Goal: Book appointment/travel/reservation

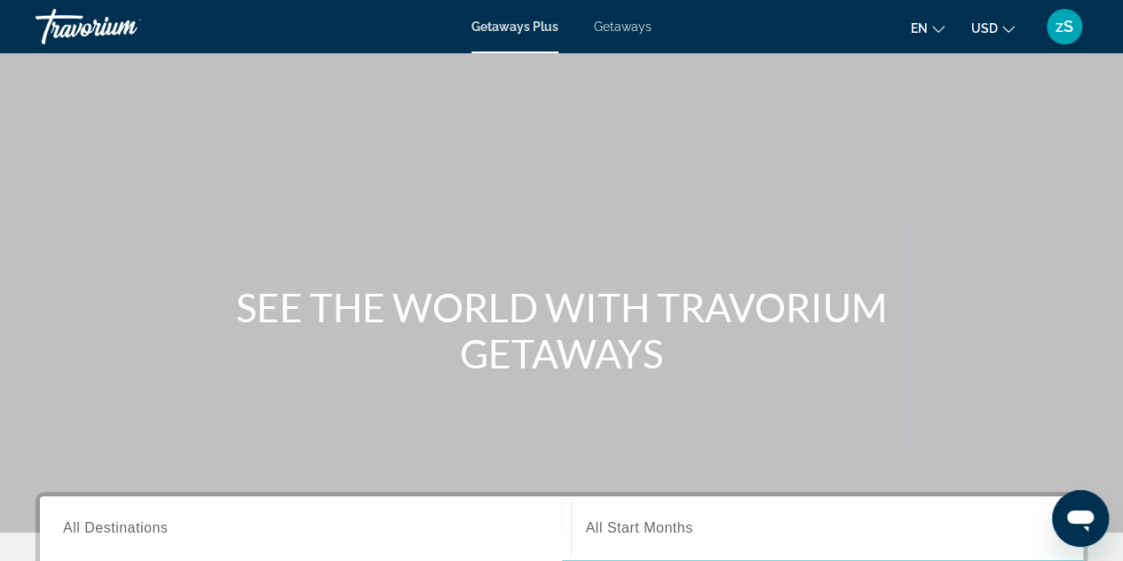
click at [495, 26] on span "Getaways Plus" at bounding box center [514, 27] width 87 height 14
click at [637, 33] on span "Getaways" at bounding box center [623, 27] width 58 height 14
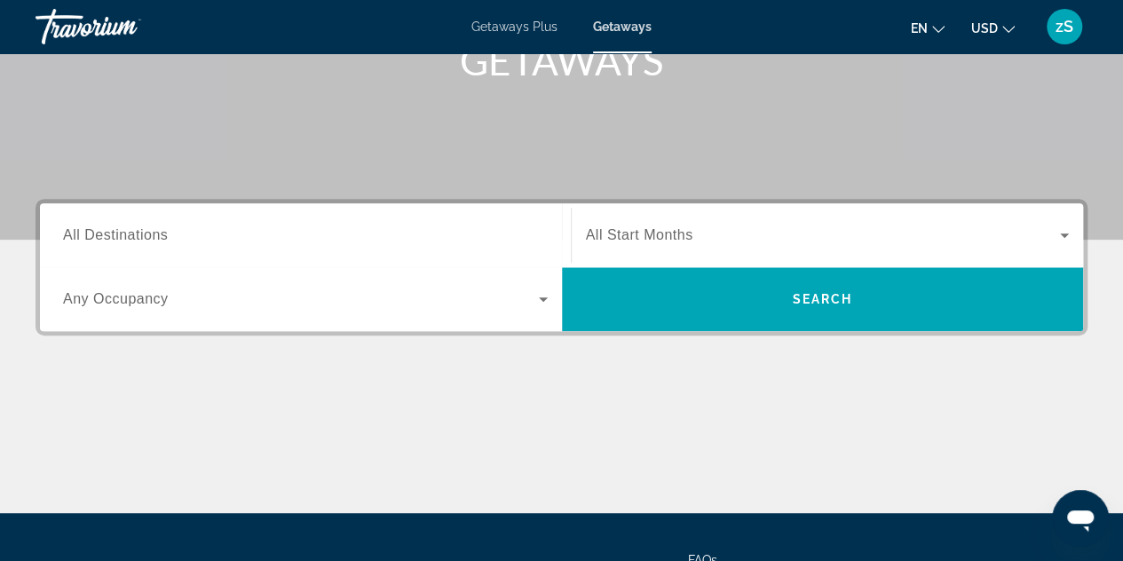
scroll to position [355, 0]
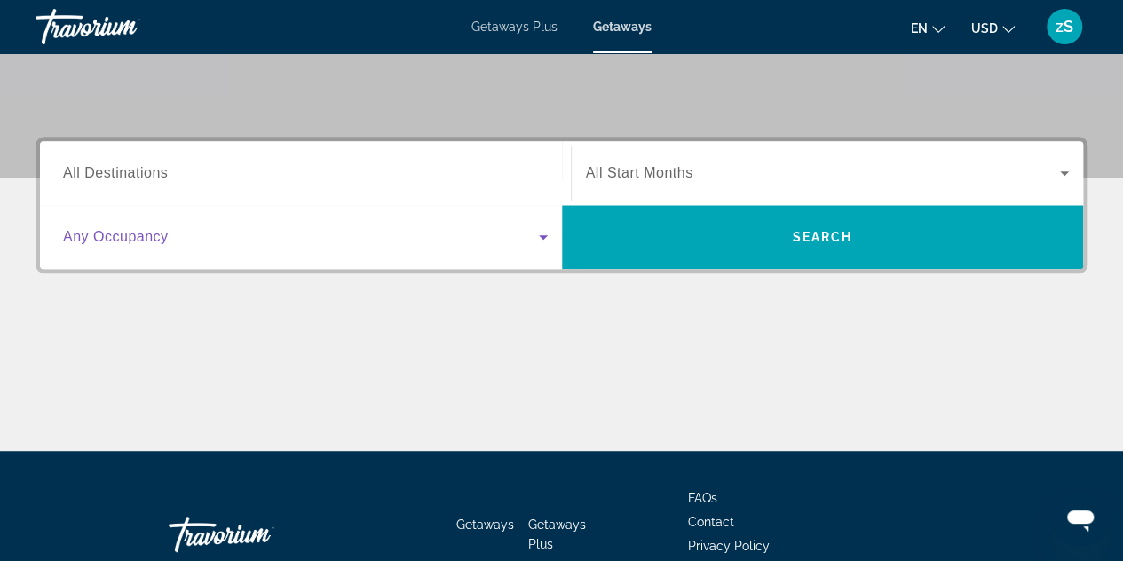
click at [543, 239] on icon "Search widget" at bounding box center [543, 237] width 9 height 4
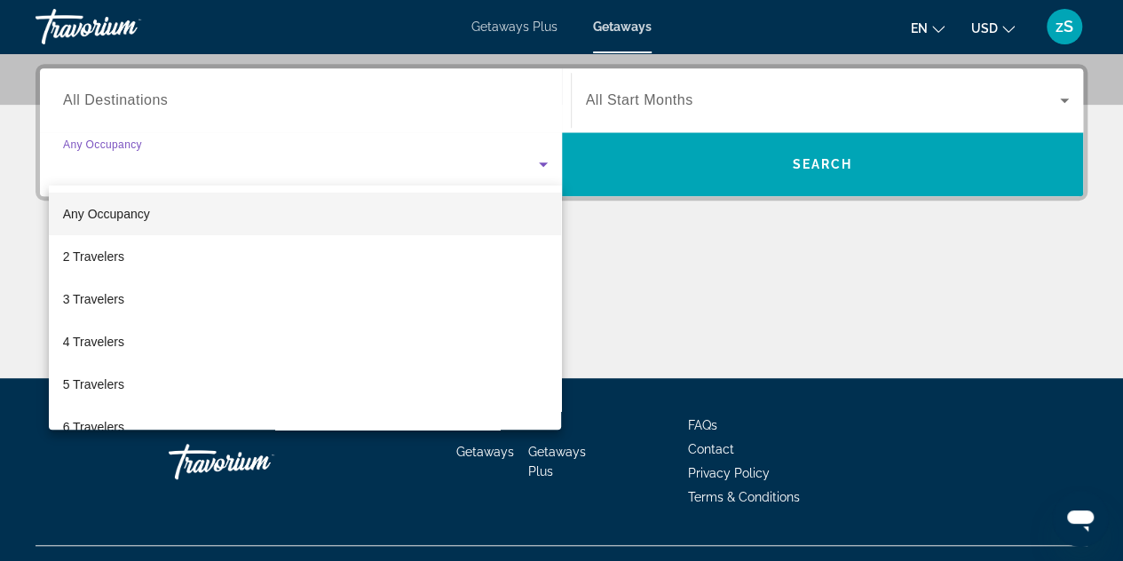
scroll to position [433, 0]
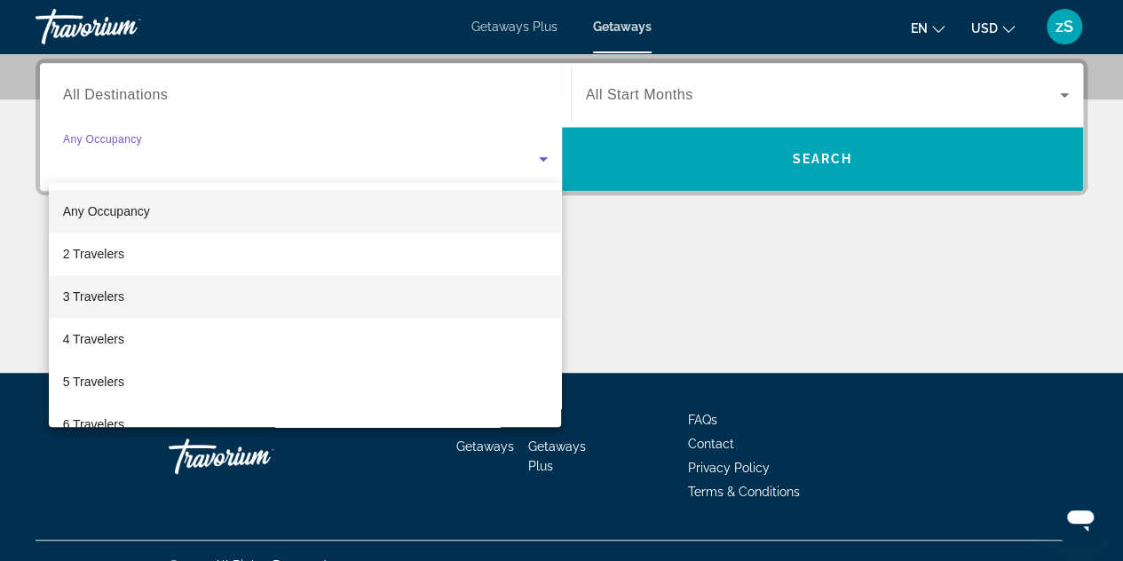
click at [110, 292] on span "3 Travelers" at bounding box center [93, 296] width 61 height 21
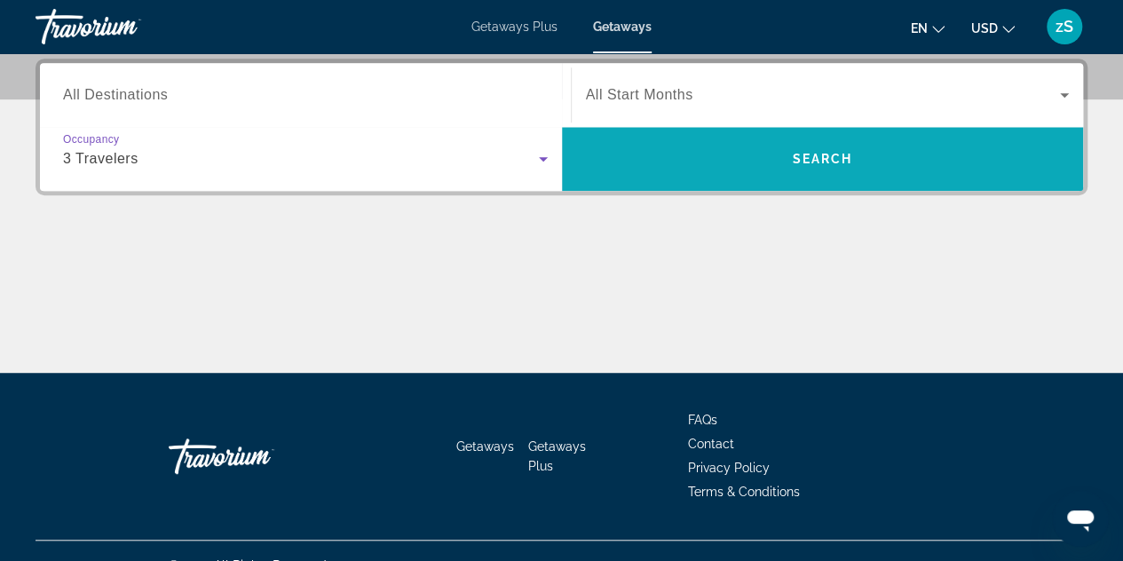
click at [827, 156] on span "Search" at bounding box center [822, 159] width 60 height 14
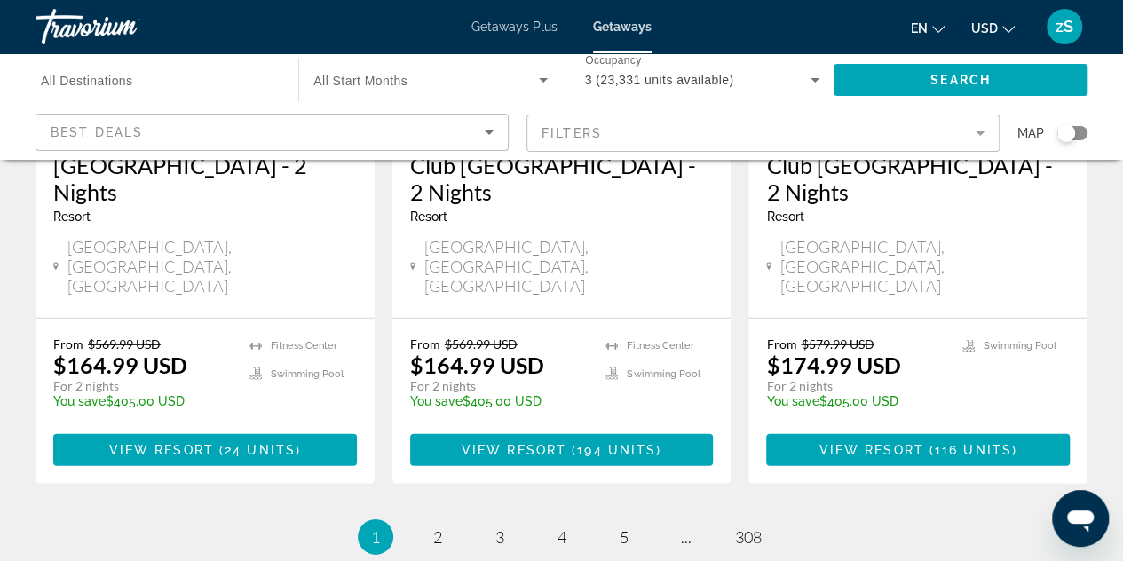
scroll to position [2469, 0]
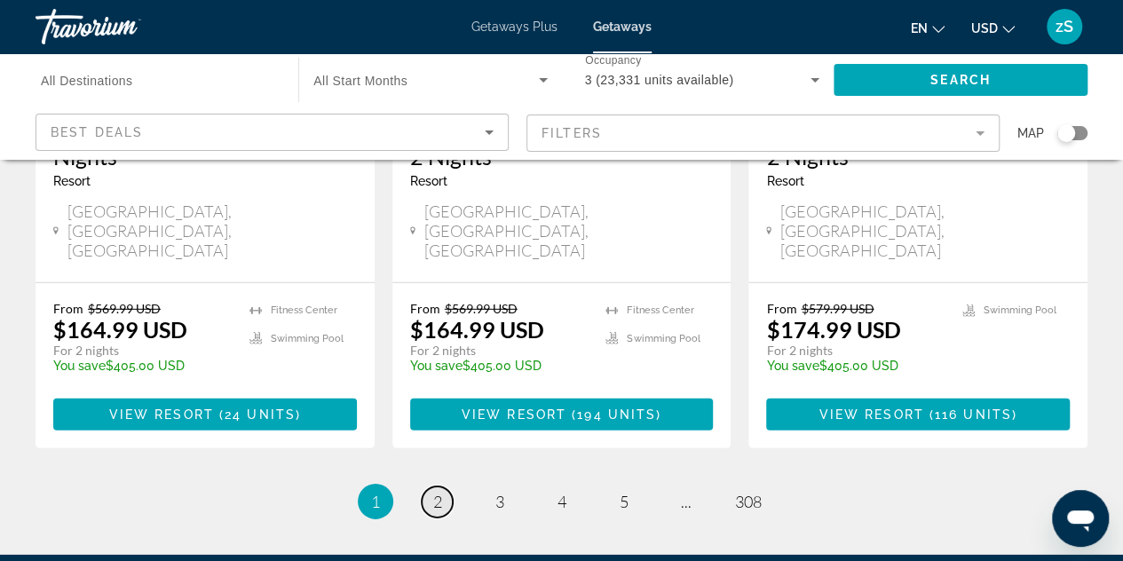
click at [442, 486] on link "page 2" at bounding box center [437, 501] width 31 height 31
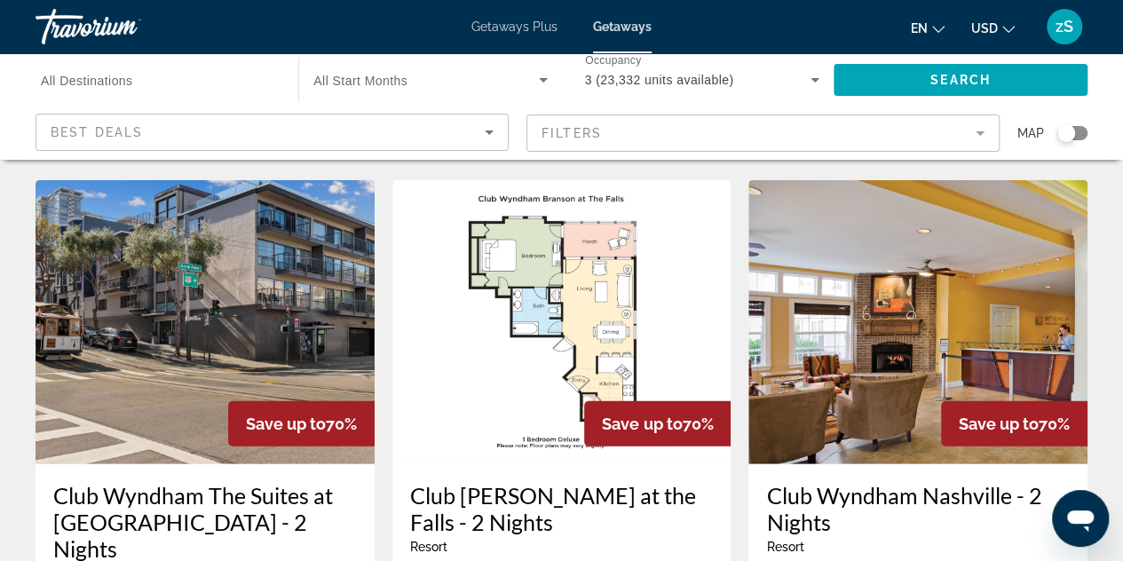
scroll to position [2495, 0]
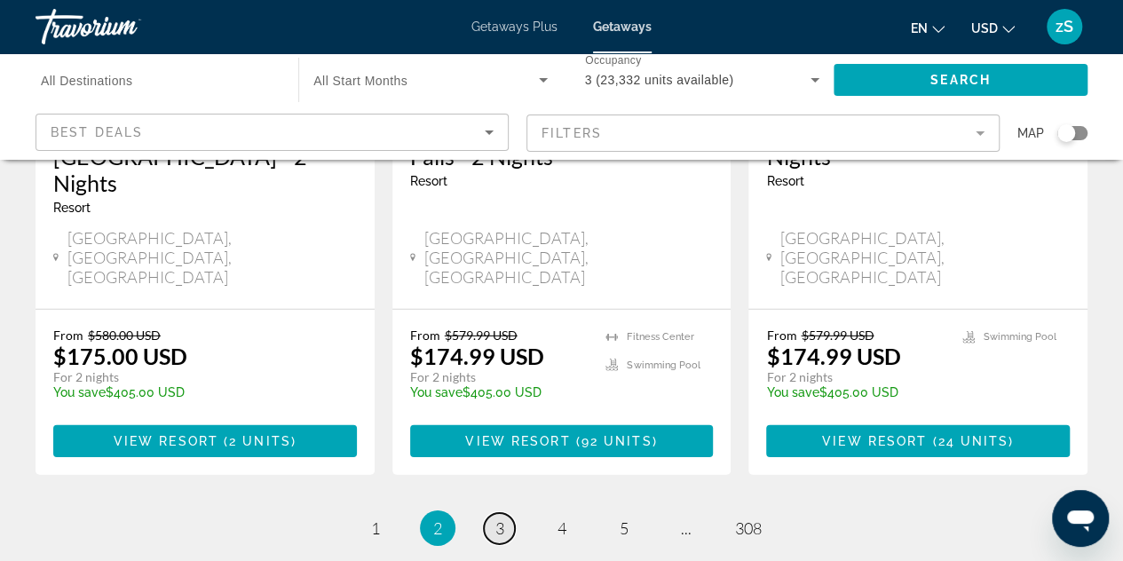
click at [493, 513] on link "page 3" at bounding box center [499, 528] width 31 height 31
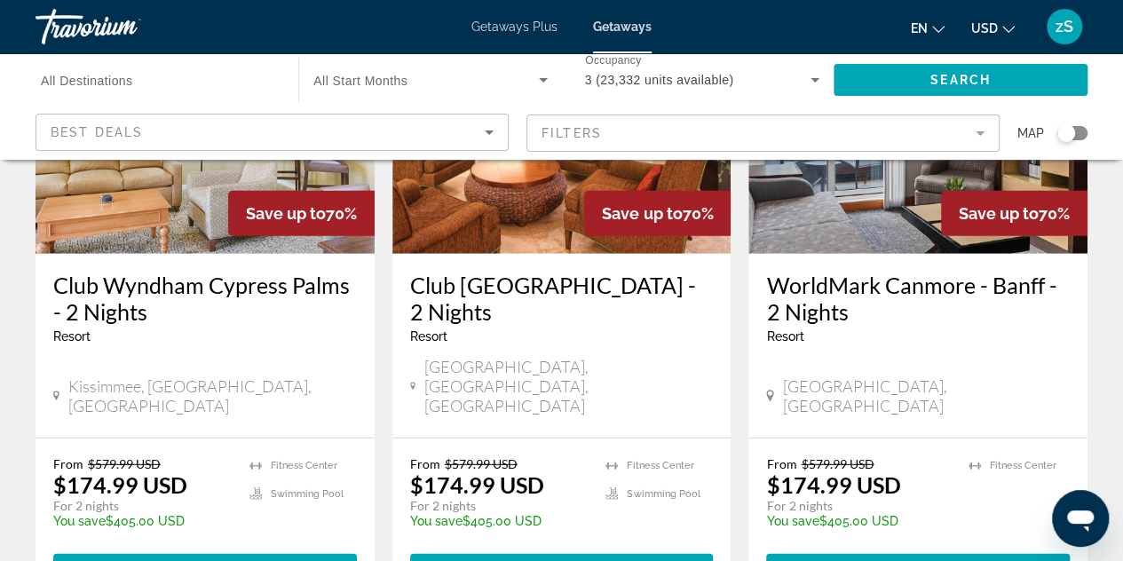
scroll to position [2396, 0]
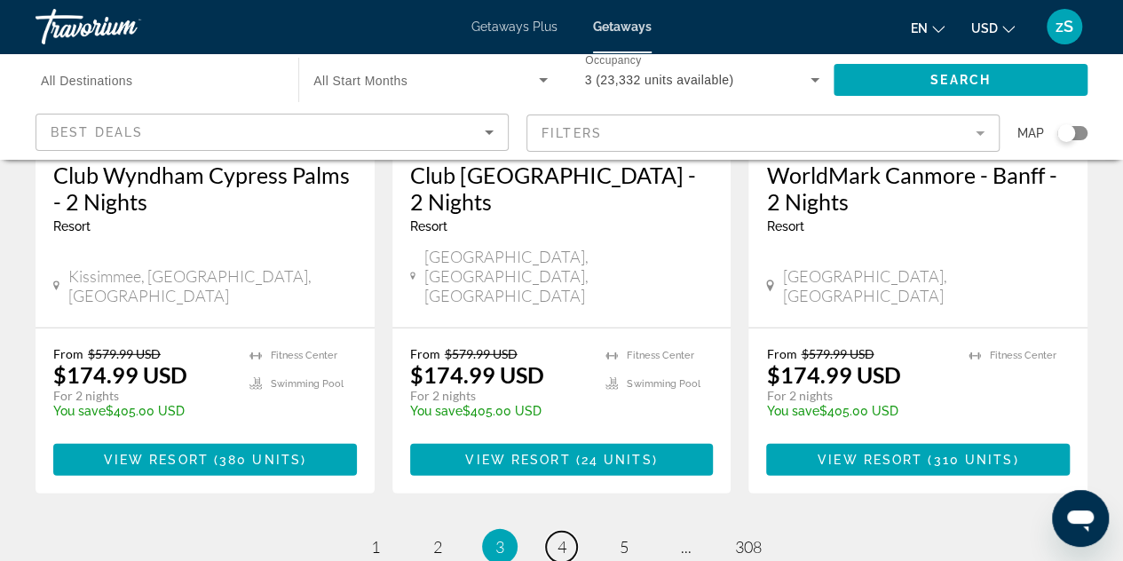
drag, startPoint x: 558, startPoint y: 362, endPoint x: 572, endPoint y: 365, distance: 13.6
click at [557, 537] on span "4" at bounding box center [561, 547] width 9 height 20
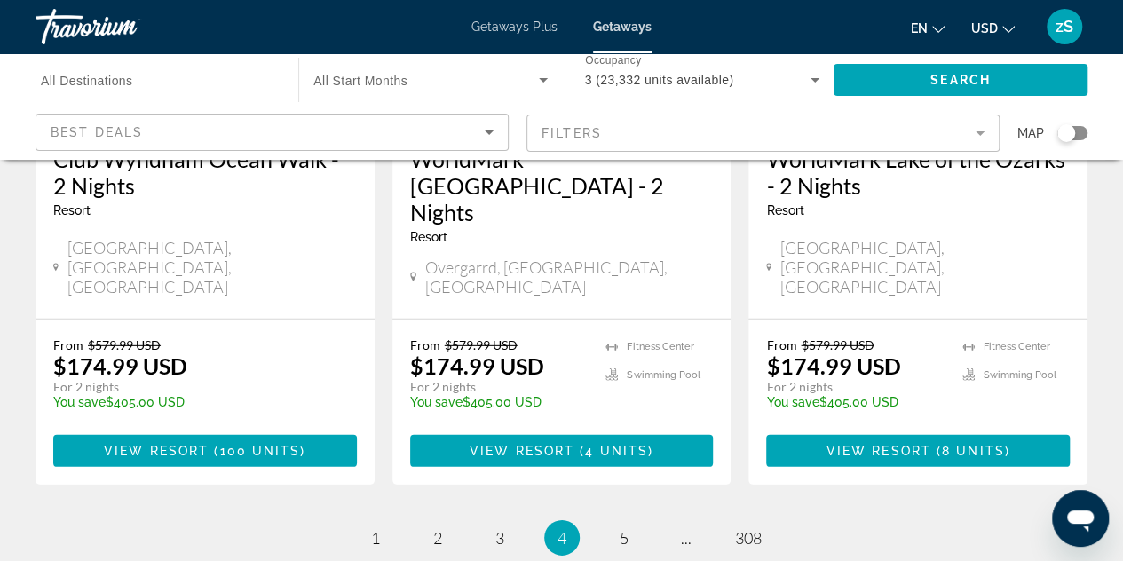
scroll to position [2469, 0]
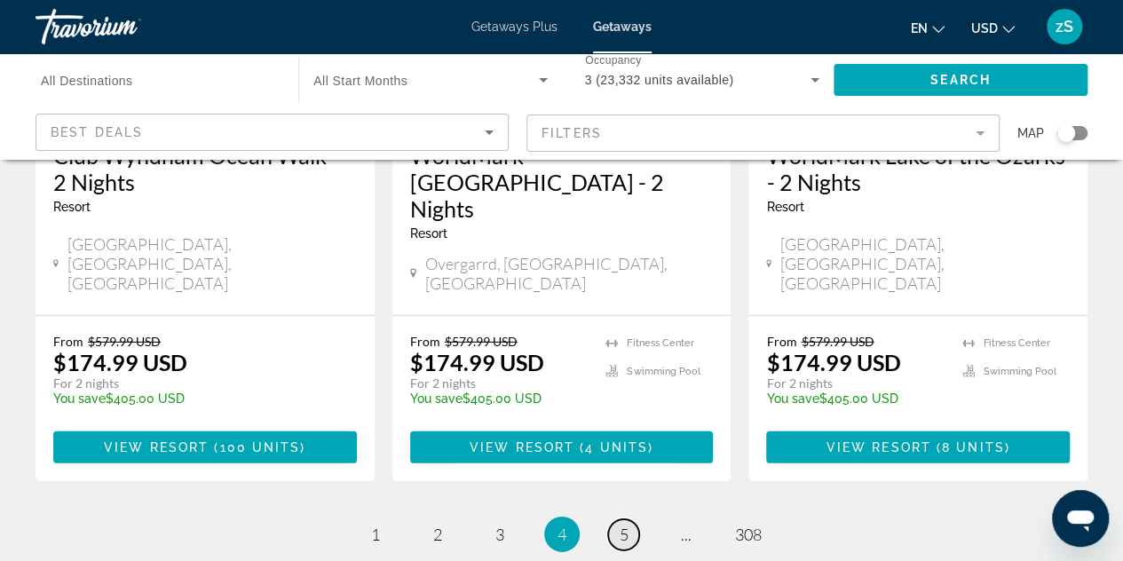
click at [626, 524] on span "5" at bounding box center [623, 534] width 9 height 20
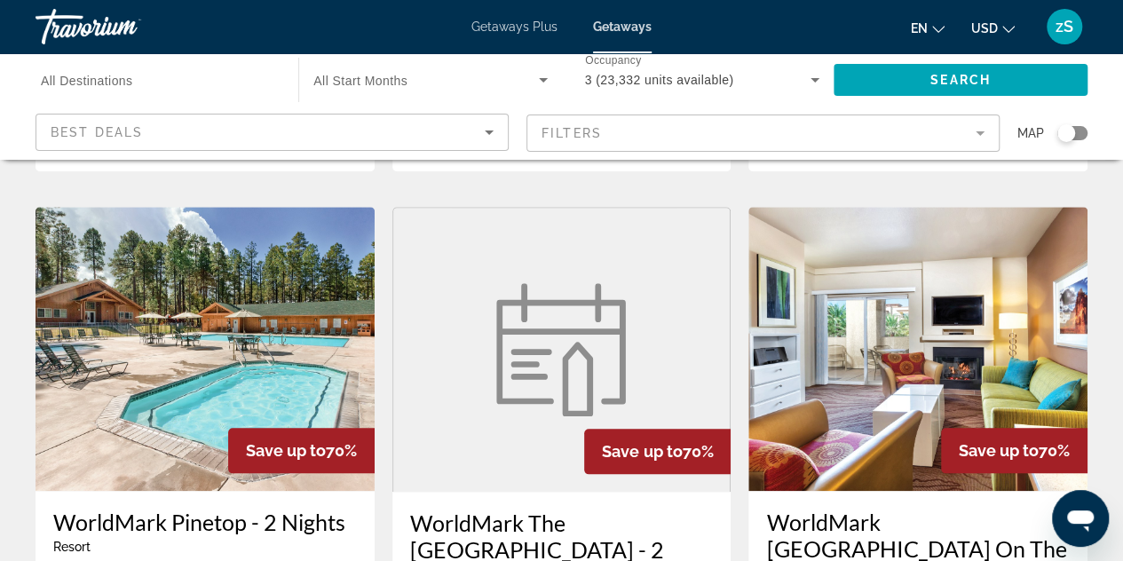
scroll to position [887, 0]
